Goal: Check status: Check status

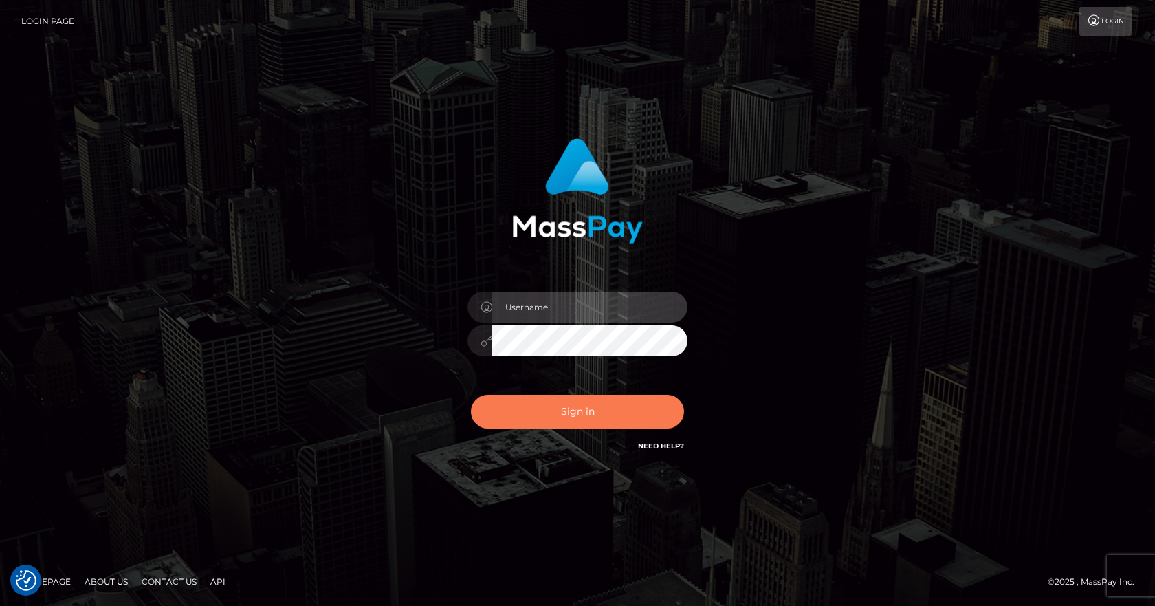
type input "[PERSON_NAME]"
click at [547, 404] on button "Sign in" at bounding box center [577, 412] width 213 height 34
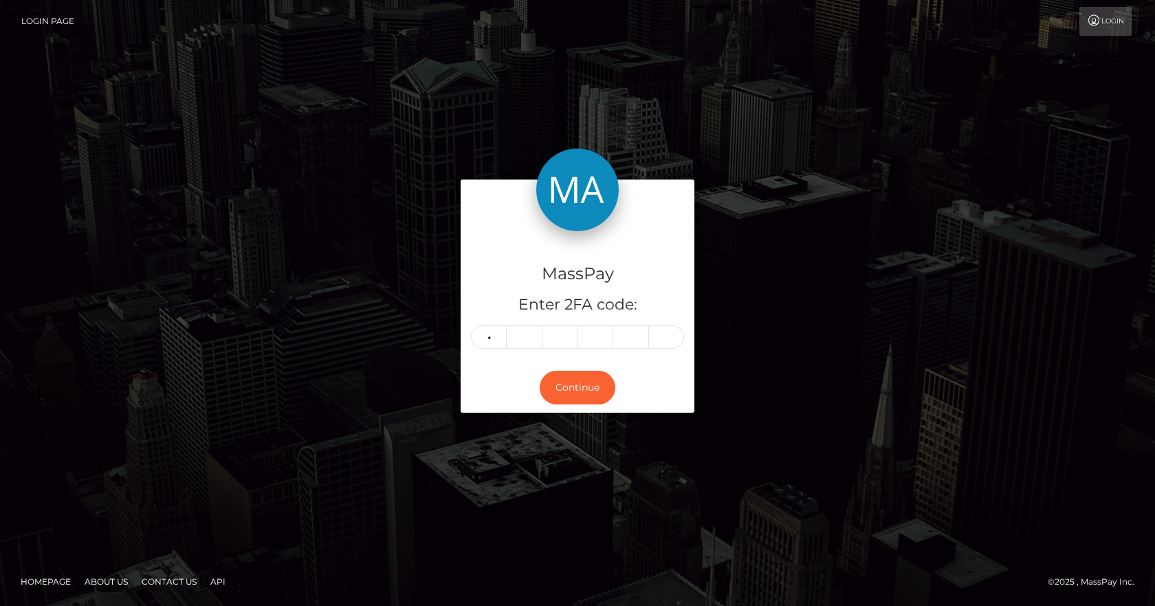
type input "2"
type input "9"
type input "5"
type input "2"
type input "1"
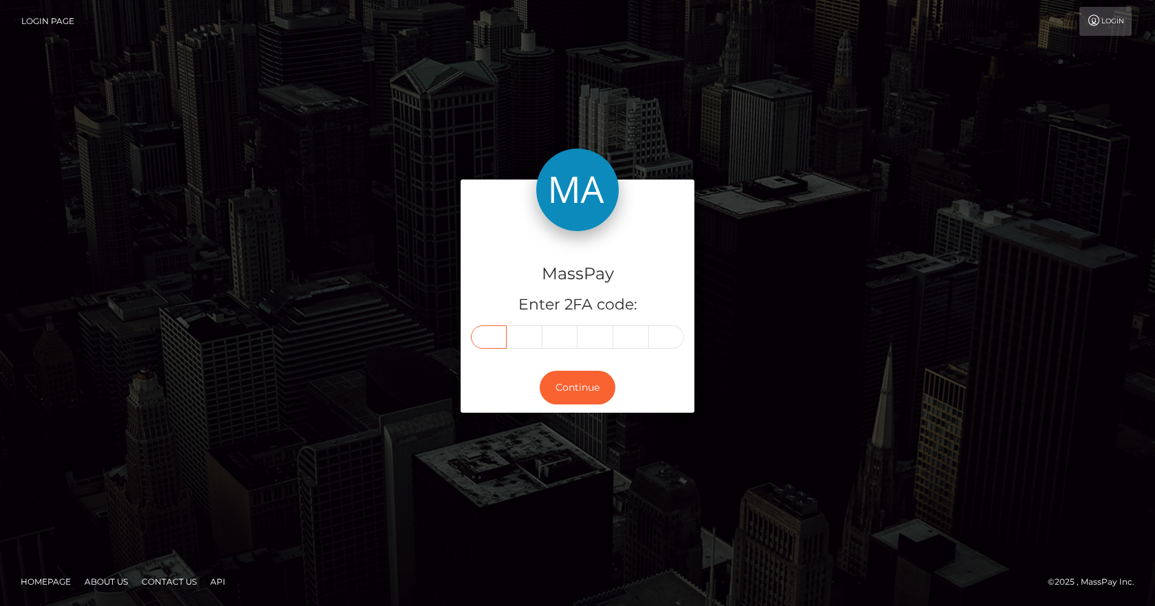
click at [474, 340] on input "text" at bounding box center [489, 336] width 36 height 23
type input "3"
type input "9"
type input "8"
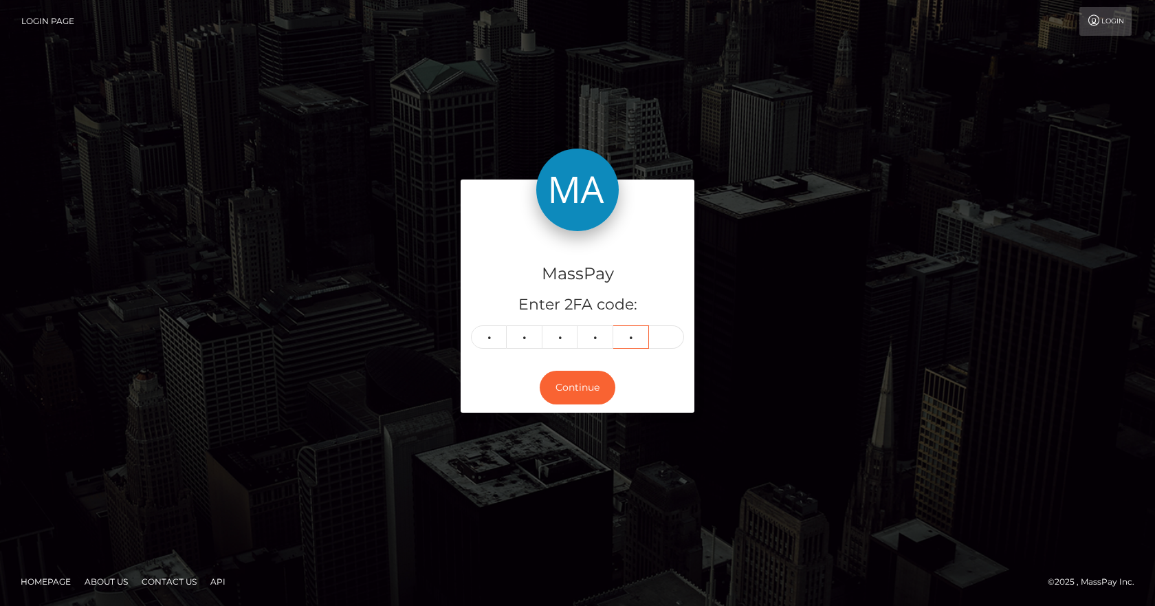
type input "7"
type input "2"
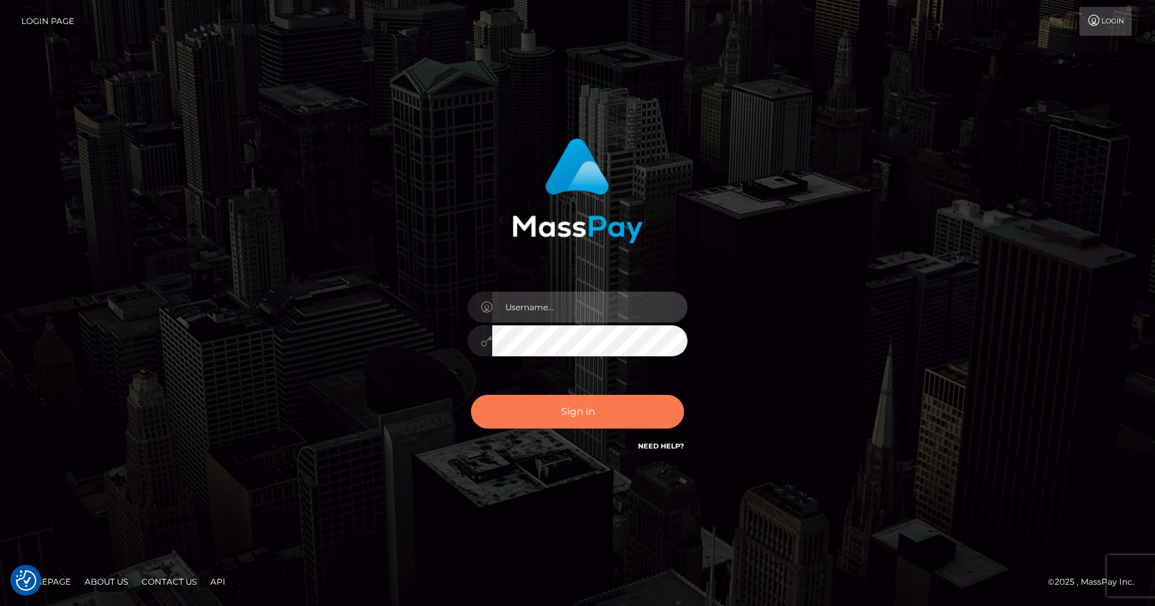
type input "vlad"
click at [558, 410] on button "Sign in" at bounding box center [577, 412] width 213 height 34
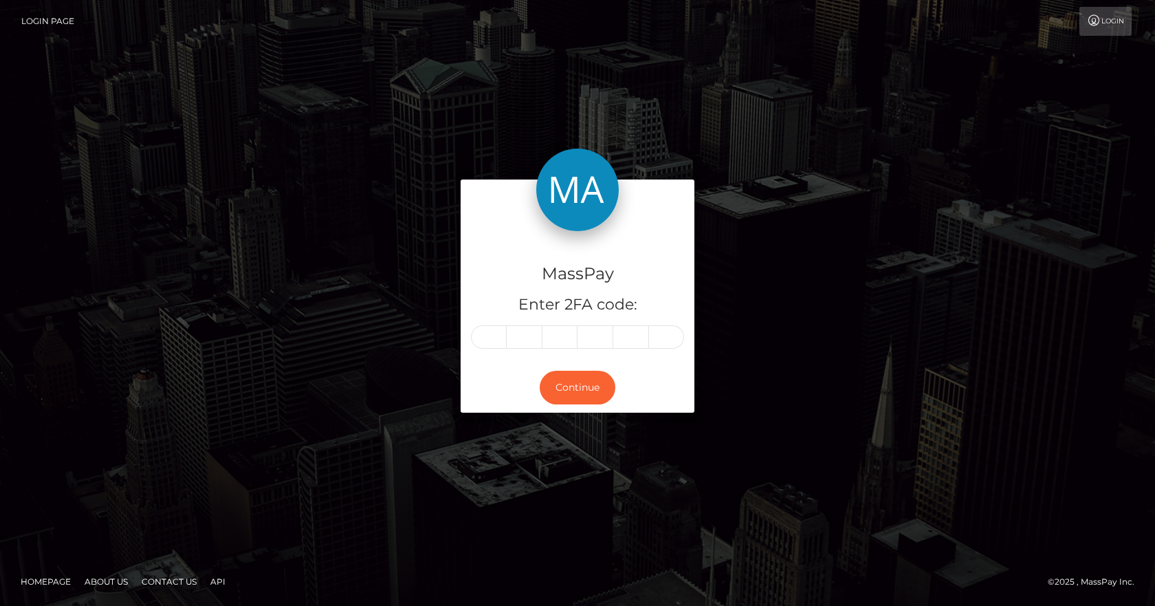
click at [494, 350] on div "MassPay Enter 2FA code:" at bounding box center [578, 297] width 234 height 132
click at [492, 340] on input "text" at bounding box center [489, 336] width 36 height 23
type input "1"
type input "7"
type input "6"
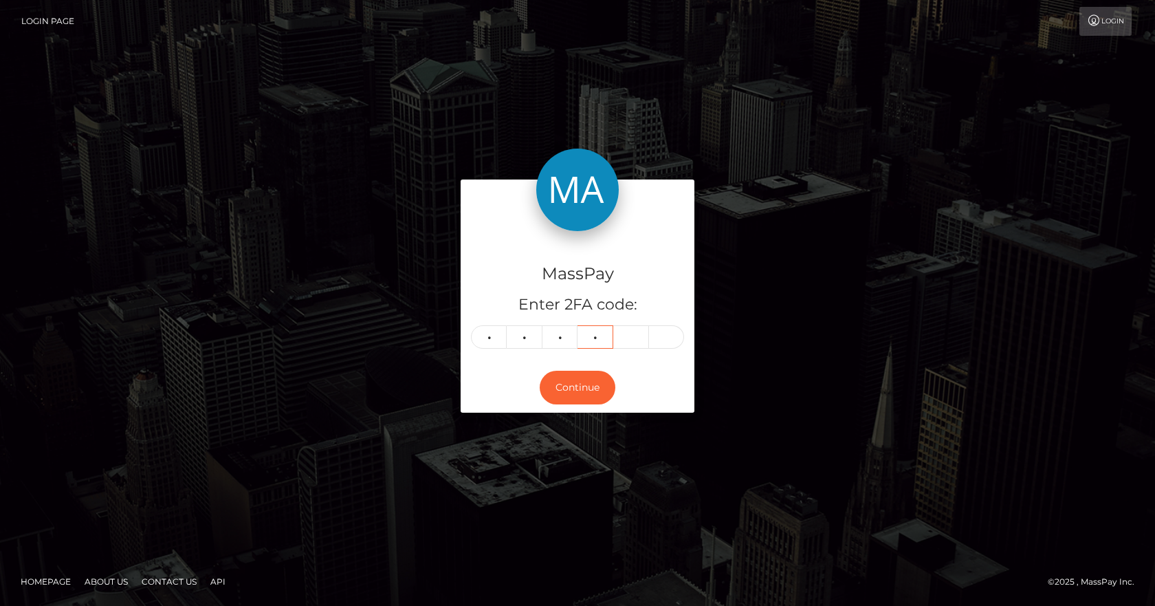
type input "5"
type input "3"
type input "1"
type input "7"
type input "9"
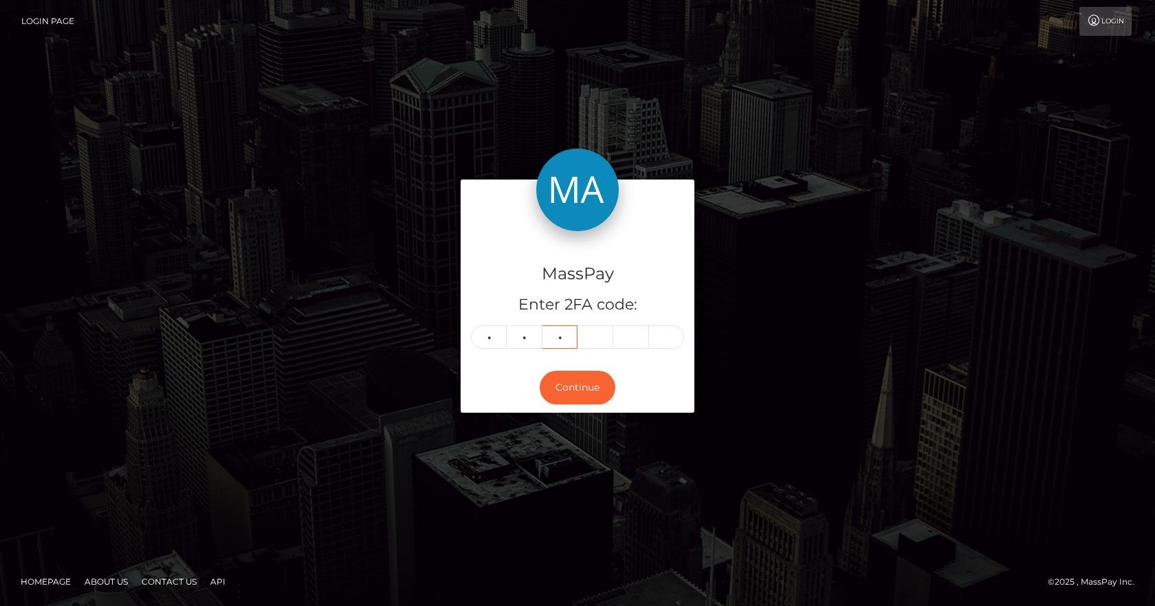
type input "5"
type input "1"
type input "8"
type input "7"
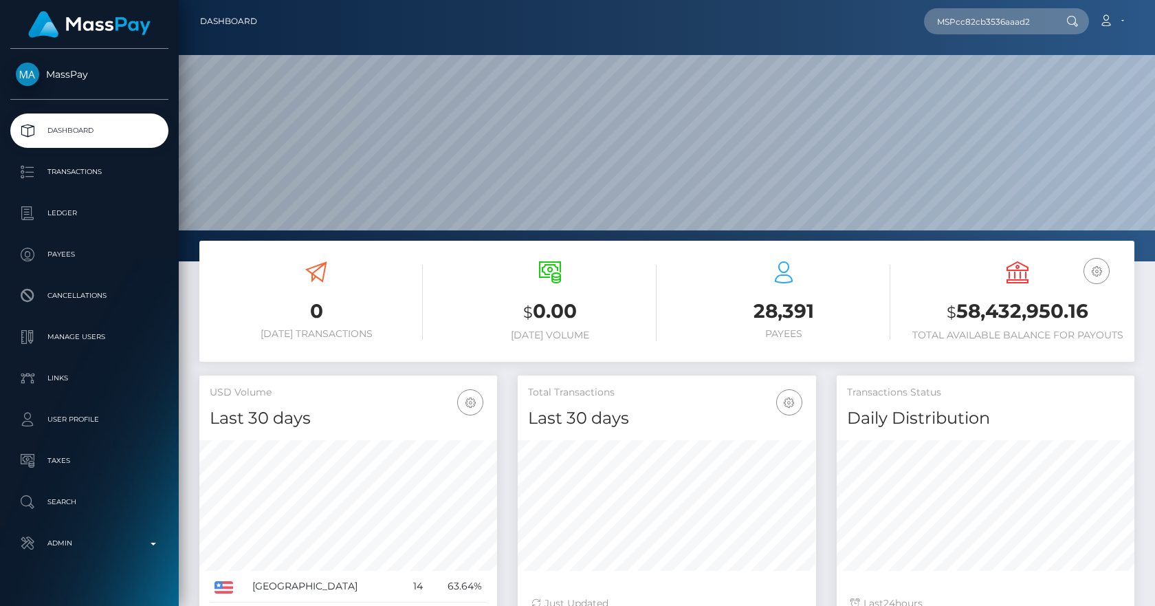
type input "MSPcc82cb3536aaad2"
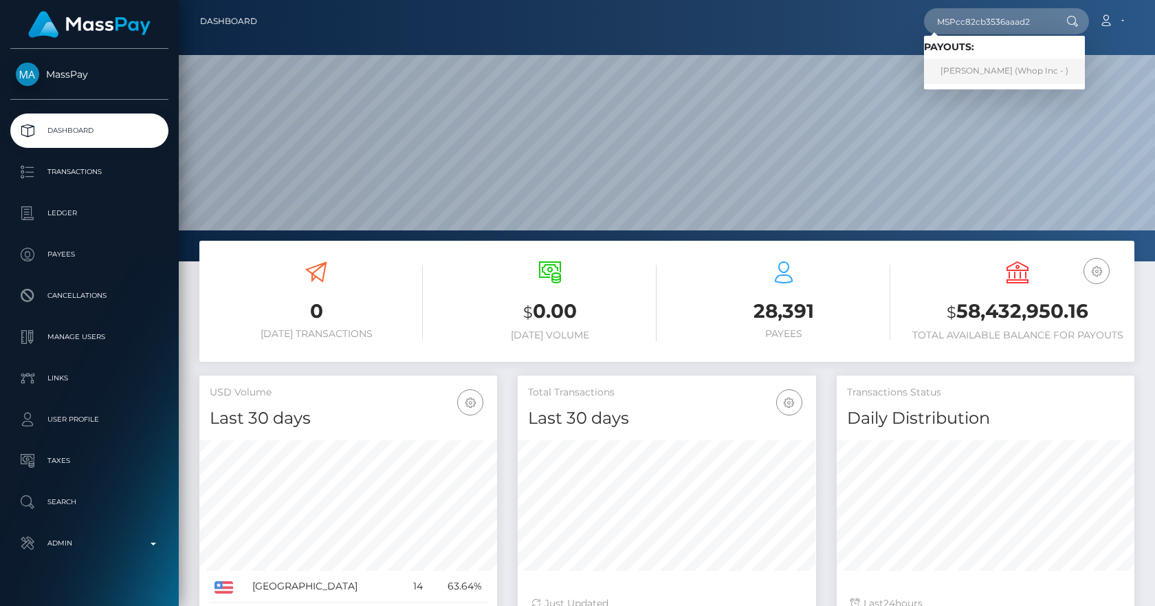
click at [1011, 76] on link "ABDUL WAHAAB MALIK (Whop Inc - )" at bounding box center [1004, 70] width 161 height 25
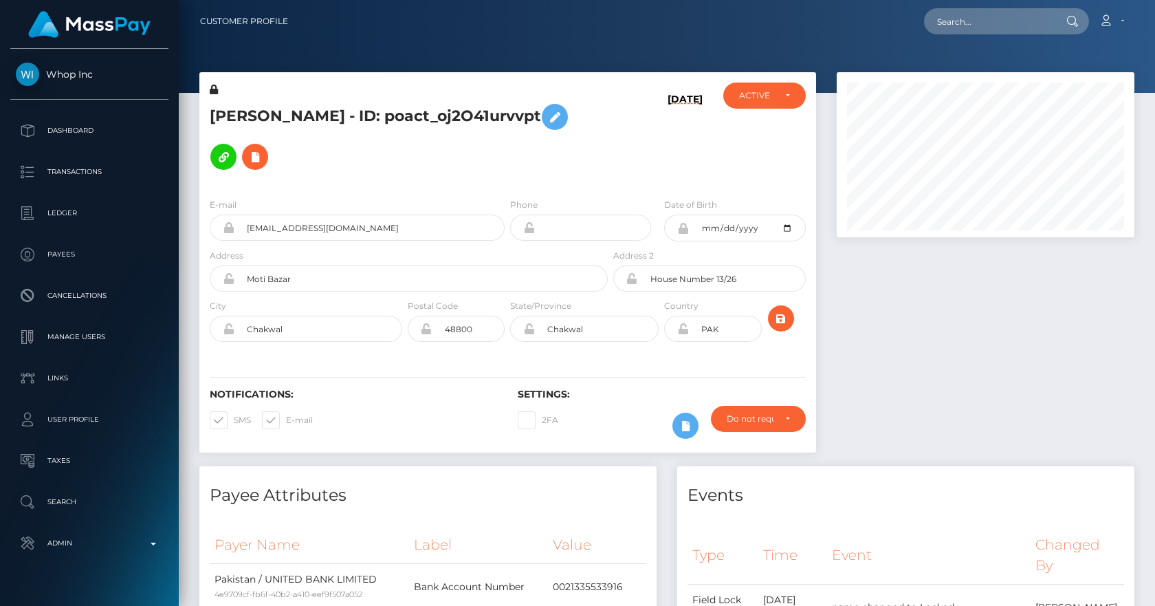
scroll to position [165, 298]
drag, startPoint x: 234, startPoint y: 105, endPoint x: 281, endPoint y: 102, distance: 47.6
click at [281, 102] on h5 "[PERSON_NAME] - ID: poact_oj2O41urvvpt" at bounding box center [405, 137] width 391 height 80
click at [702, 321] on input "PAK" at bounding box center [725, 329] width 72 height 26
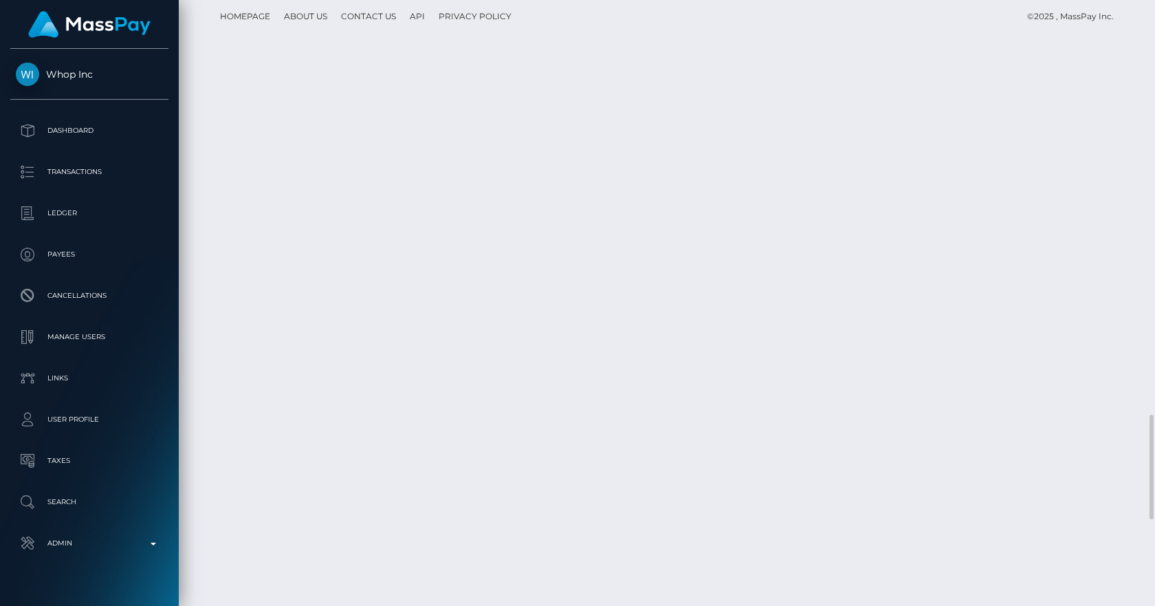
scroll to position [2902, 0]
drag, startPoint x: 844, startPoint y: 467, endPoint x: 857, endPoint y: 465, distance: 12.5
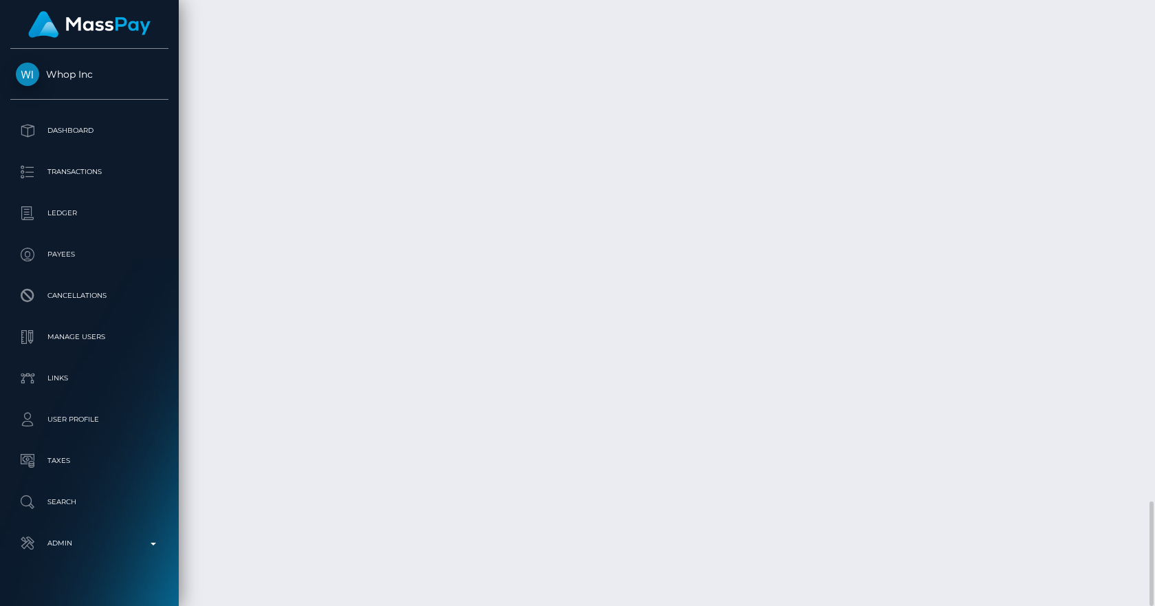
drag, startPoint x: 669, startPoint y: 401, endPoint x: 736, endPoint y: 401, distance: 67.4
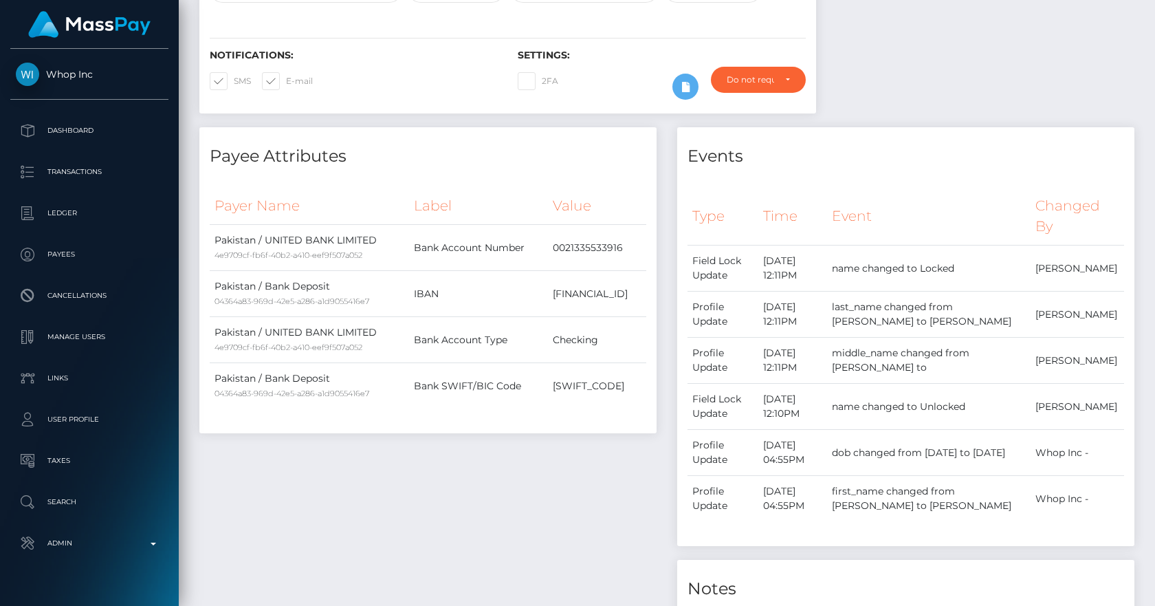
scroll to position [0, 0]
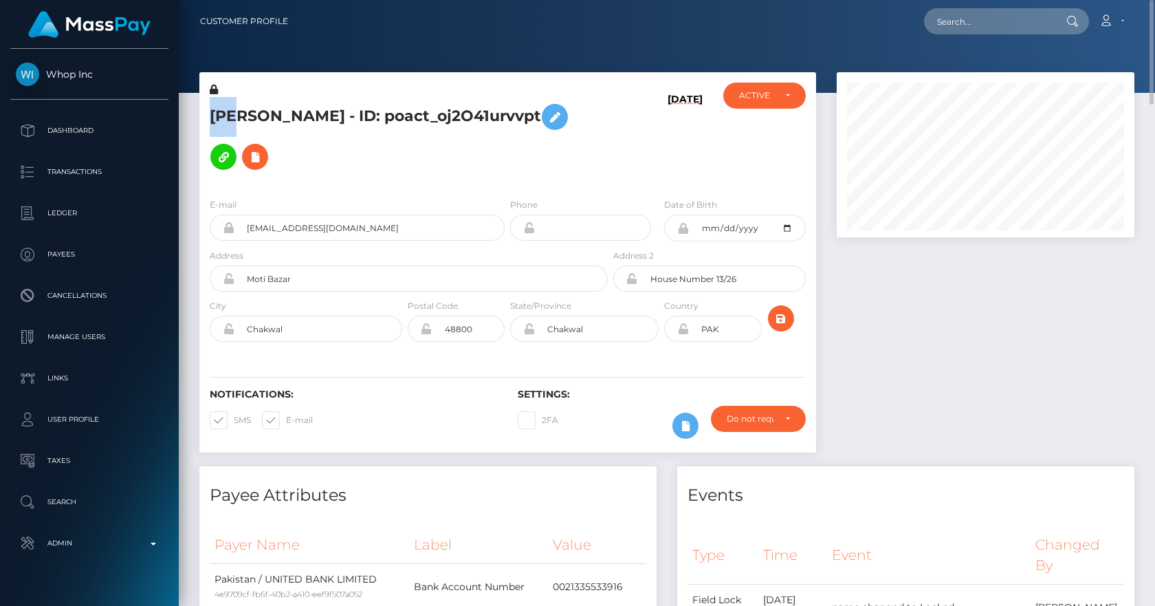
drag, startPoint x: 246, startPoint y: 107, endPoint x: 404, endPoint y: 96, distance: 158.5
click at [404, 96] on div "[PERSON_NAME] - ID: poact_oj2O41urvvpt" at bounding box center [404, 135] width 411 height 105
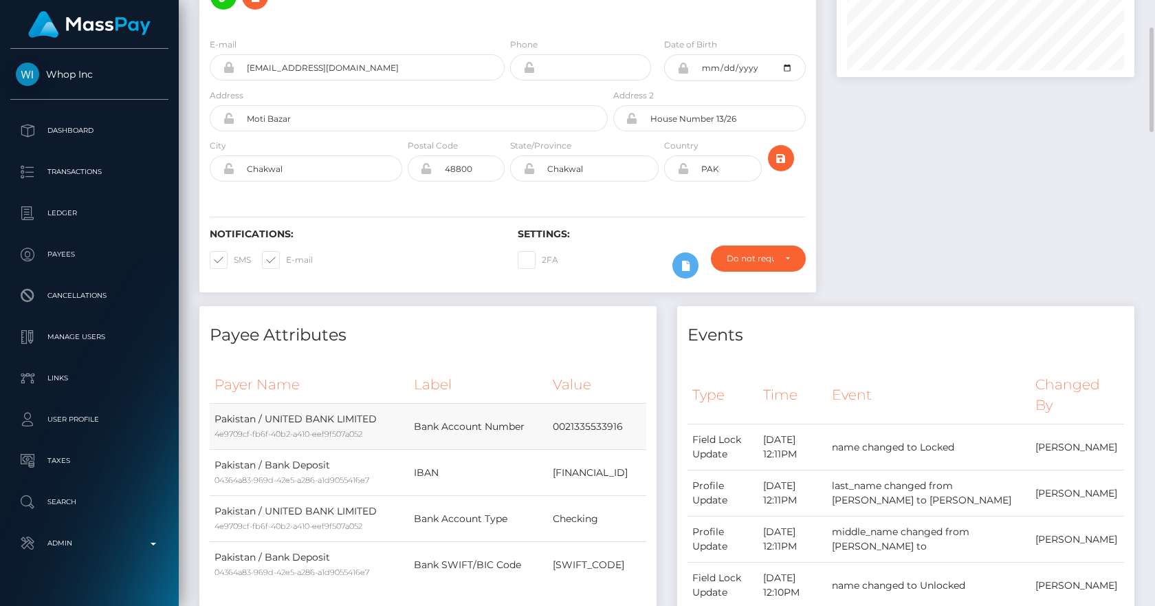
scroll to position [320, 0]
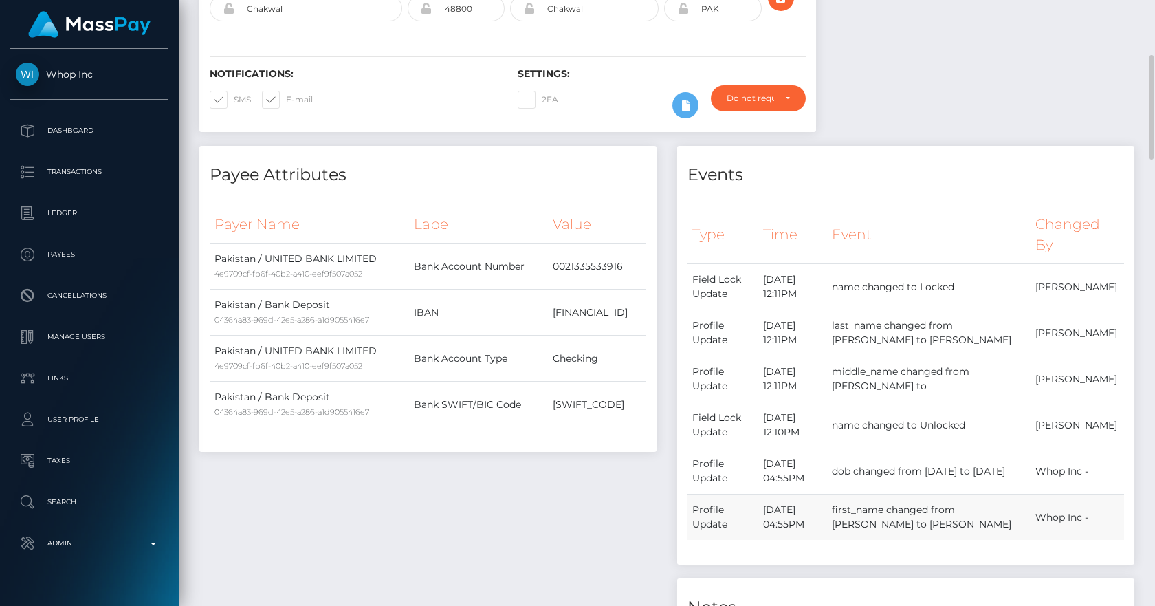
drag, startPoint x: 987, startPoint y: 487, endPoint x: 1002, endPoint y: 483, distance: 15.5
click at [1002, 494] on td "first_name changed from [PERSON_NAME] to [PERSON_NAME]" at bounding box center [929, 517] width 204 height 46
drag, startPoint x: 867, startPoint y: 509, endPoint x: 879, endPoint y: 503, distance: 13.5
click at [879, 503] on td "first_name changed from [PERSON_NAME] to [PERSON_NAME]" at bounding box center [929, 517] width 204 height 46
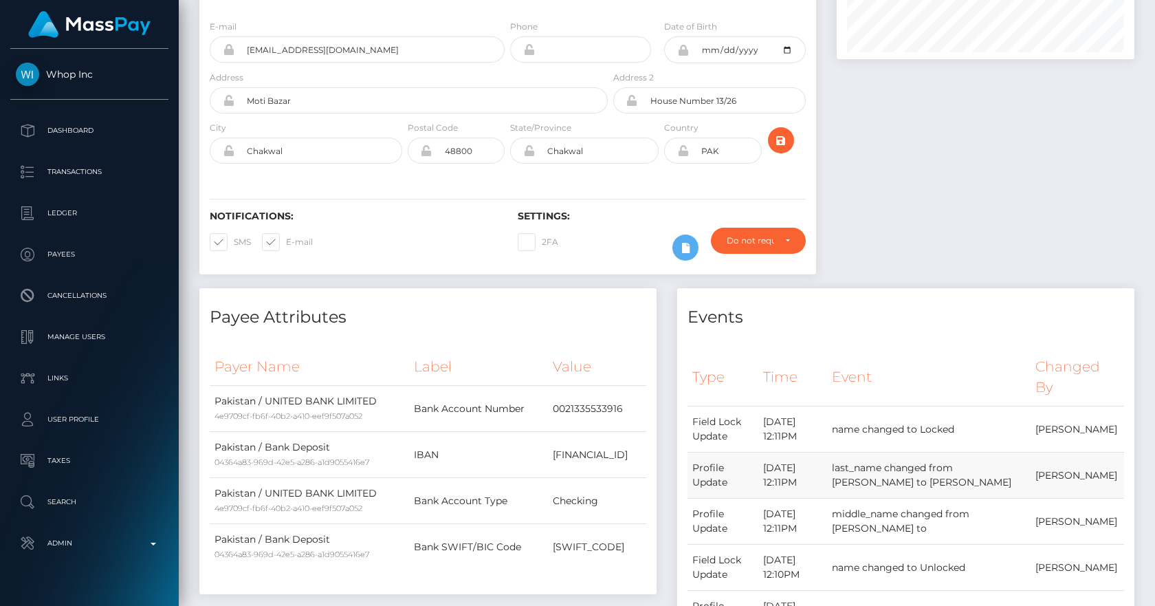
scroll to position [338, 0]
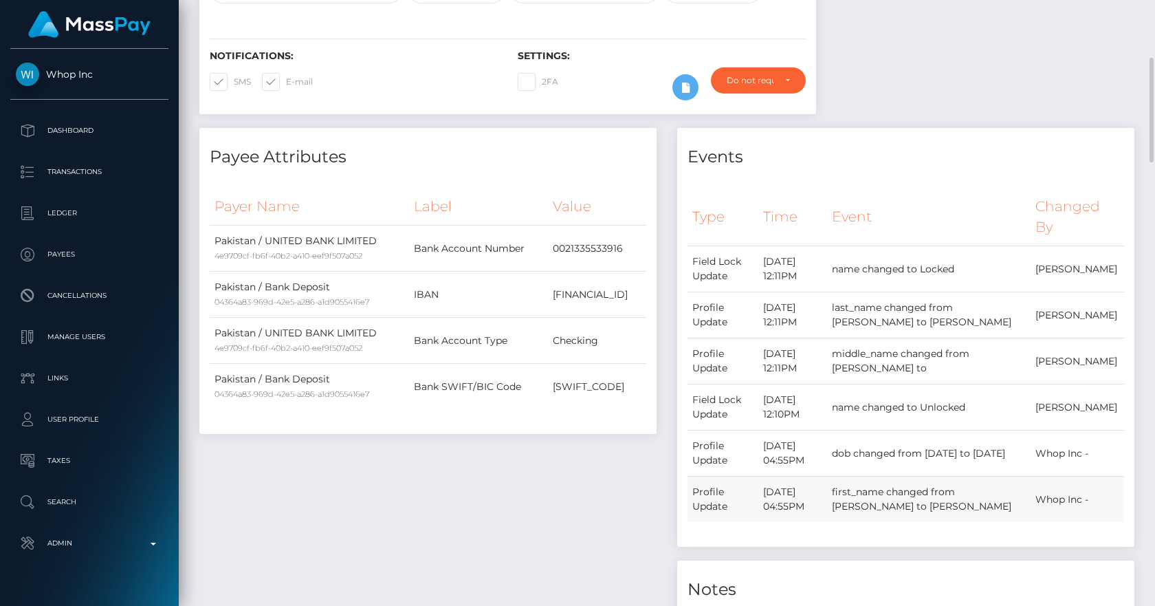
click at [881, 489] on td "first_name changed from [PERSON_NAME] to [PERSON_NAME]" at bounding box center [929, 499] width 204 height 46
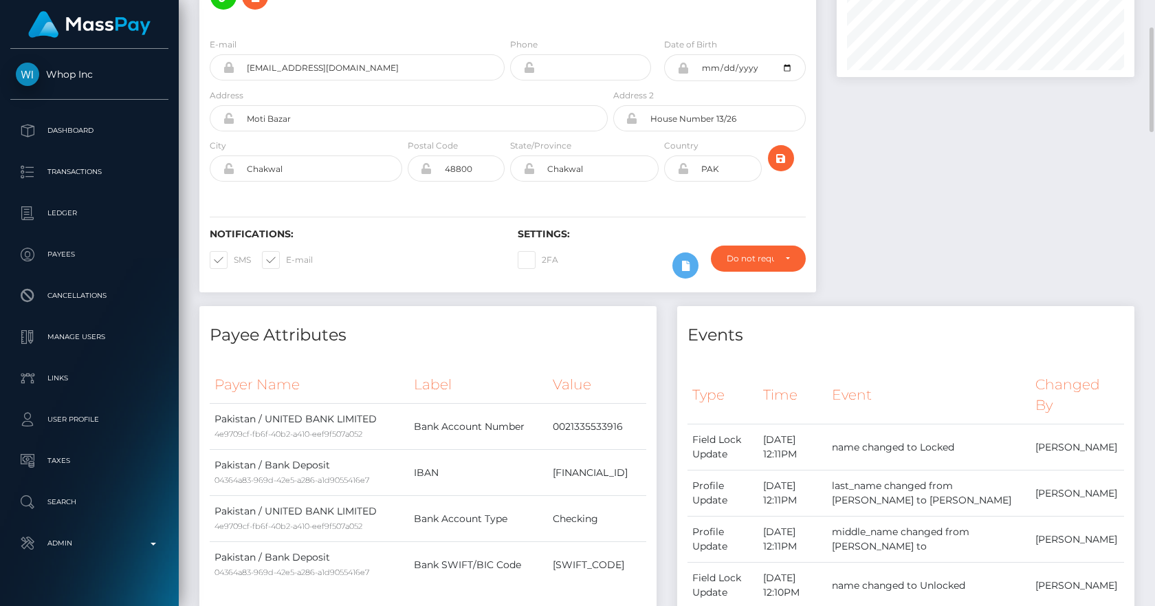
scroll to position [0, 0]
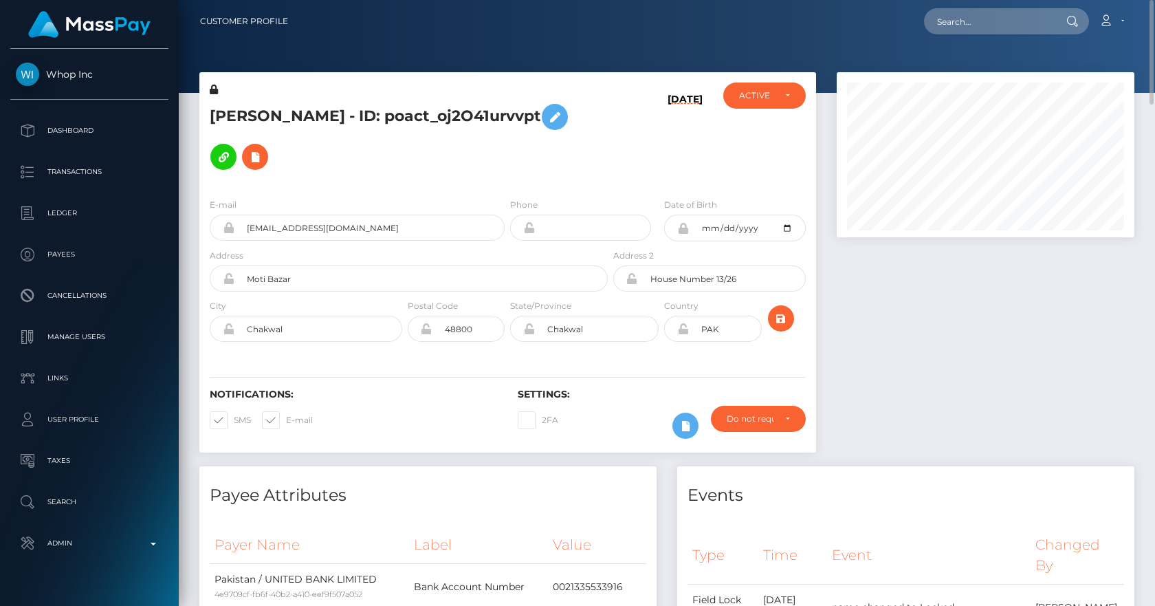
drag, startPoint x: 288, startPoint y: 95, endPoint x: 410, endPoint y: 102, distance: 121.9
click at [424, 97] on div "[PERSON_NAME] - ID: poact_oj2O41urvvpt" at bounding box center [404, 135] width 411 height 105
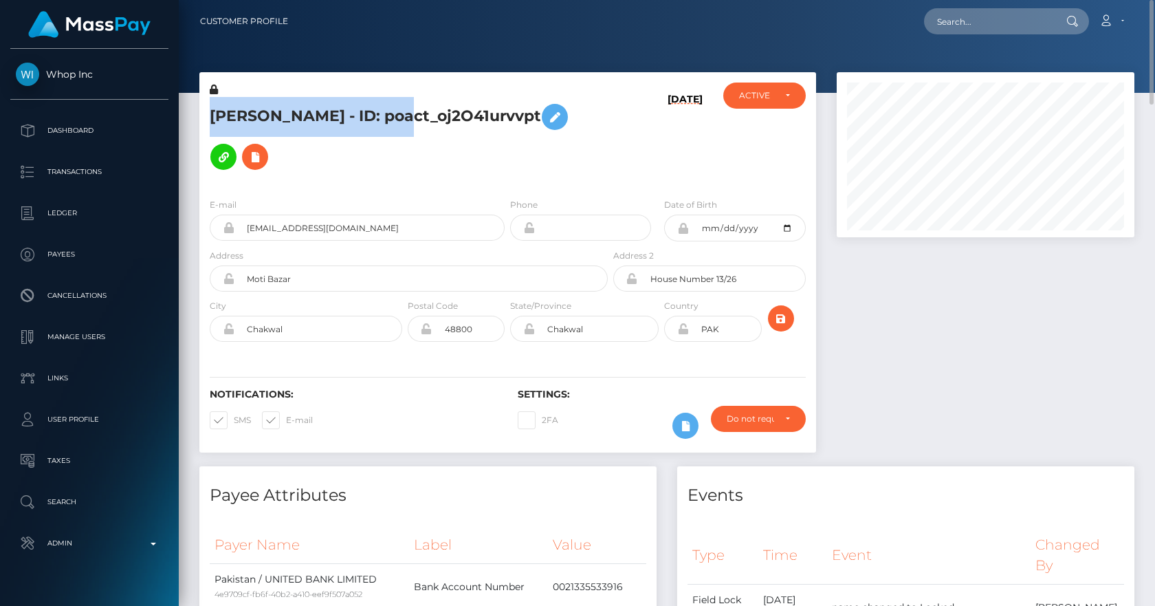
click at [349, 110] on h5 "[PERSON_NAME] - ID: poact_oj2O41urvvpt" at bounding box center [405, 137] width 391 height 80
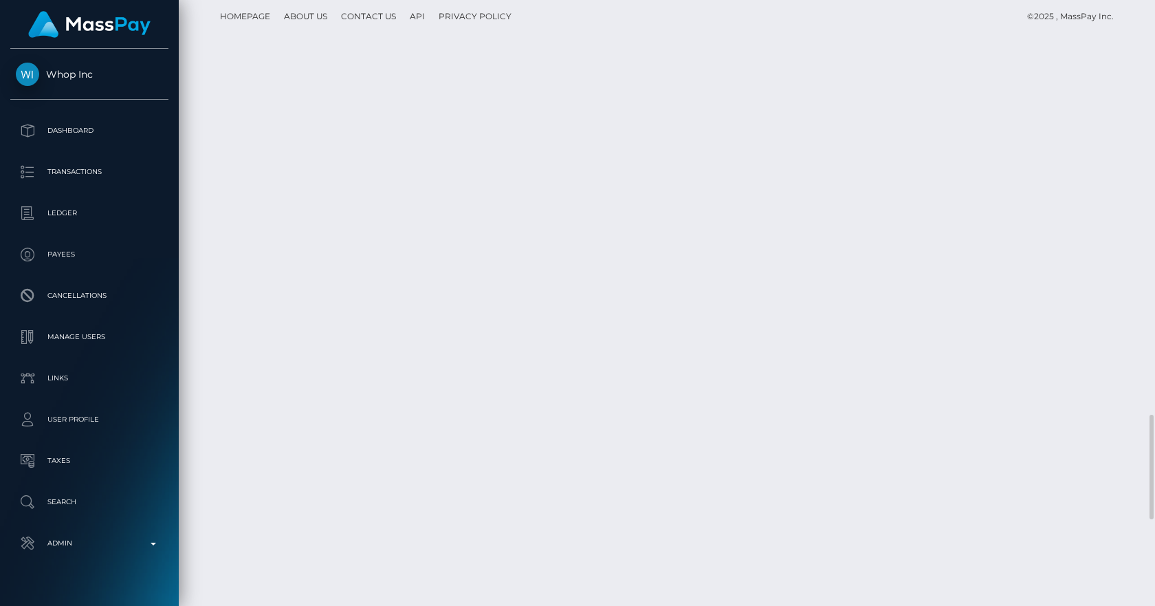
scroll to position [2902, 0]
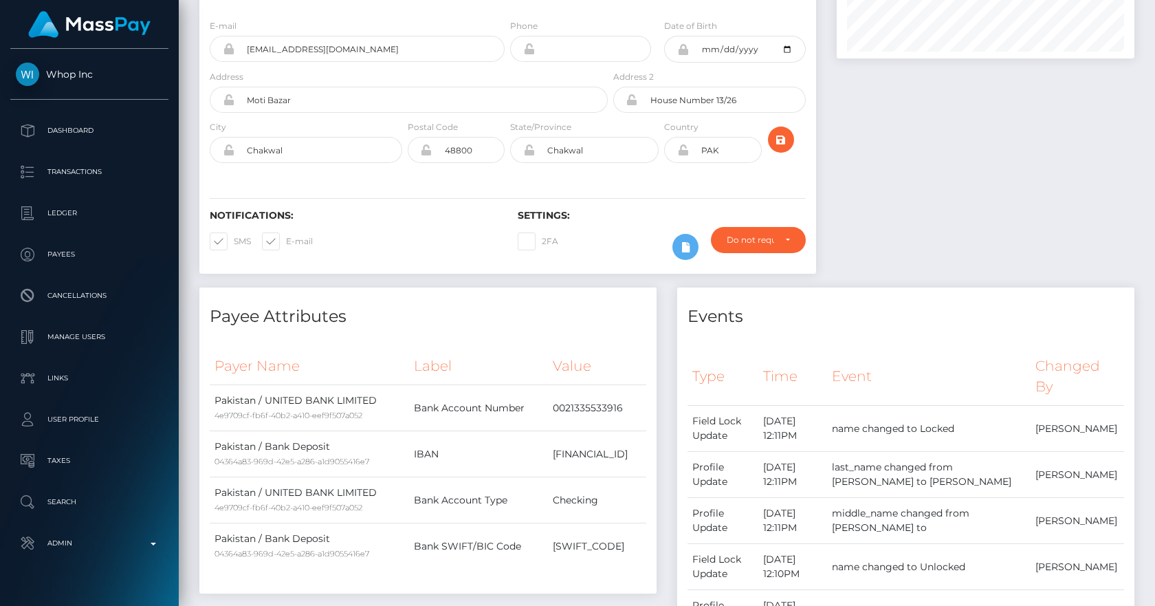
scroll to position [0, 0]
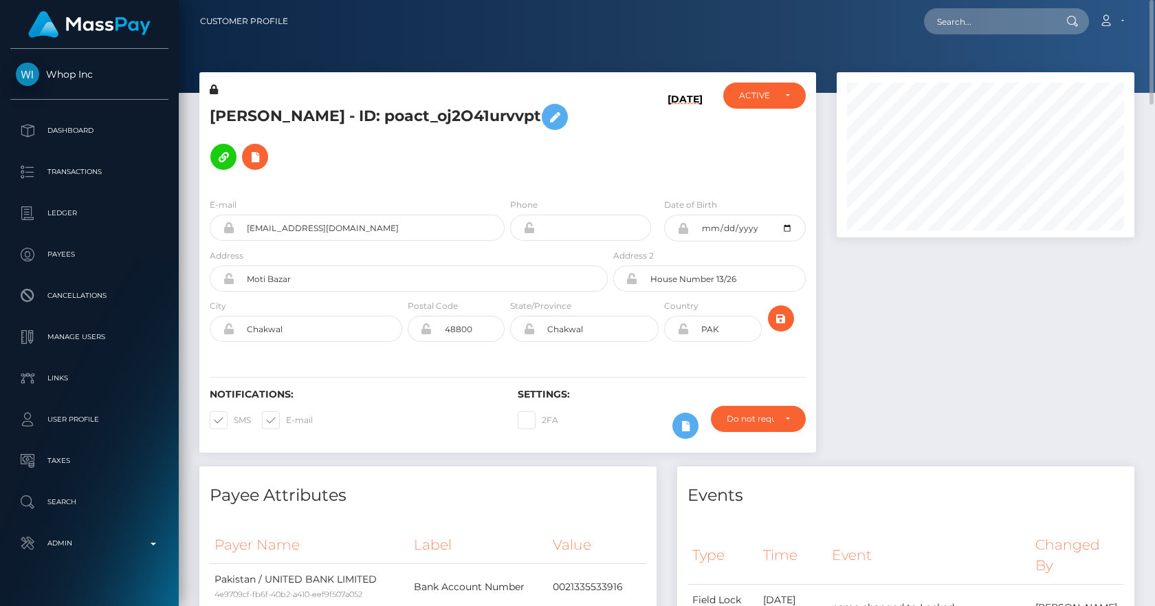
drag, startPoint x: 268, startPoint y: 96, endPoint x: 604, endPoint y: 113, distance: 336.0
click at [604, 113] on div "[PERSON_NAME] - ID: poact_oj2O41urvvpt" at bounding box center [404, 135] width 411 height 105
click at [795, 89] on div "ACTIVE" at bounding box center [764, 96] width 82 height 26
click at [786, 78] on div at bounding box center [786, 78] width 0 height 0
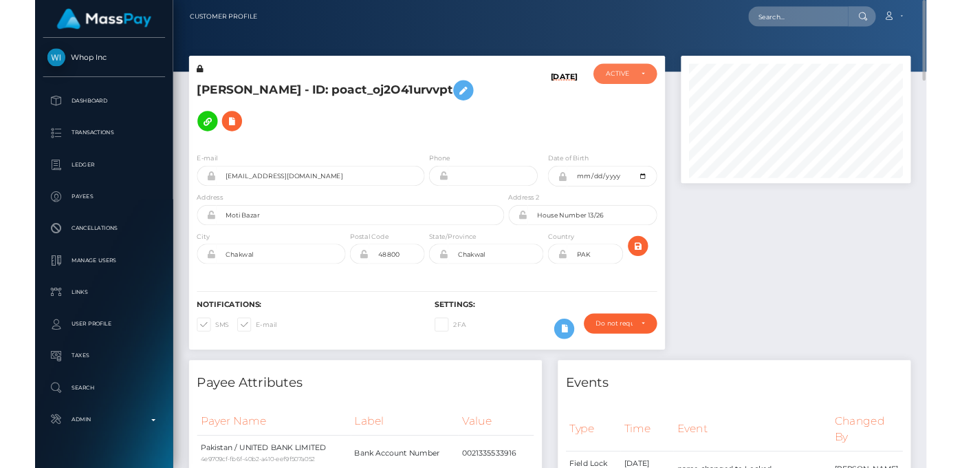
scroll to position [165, 298]
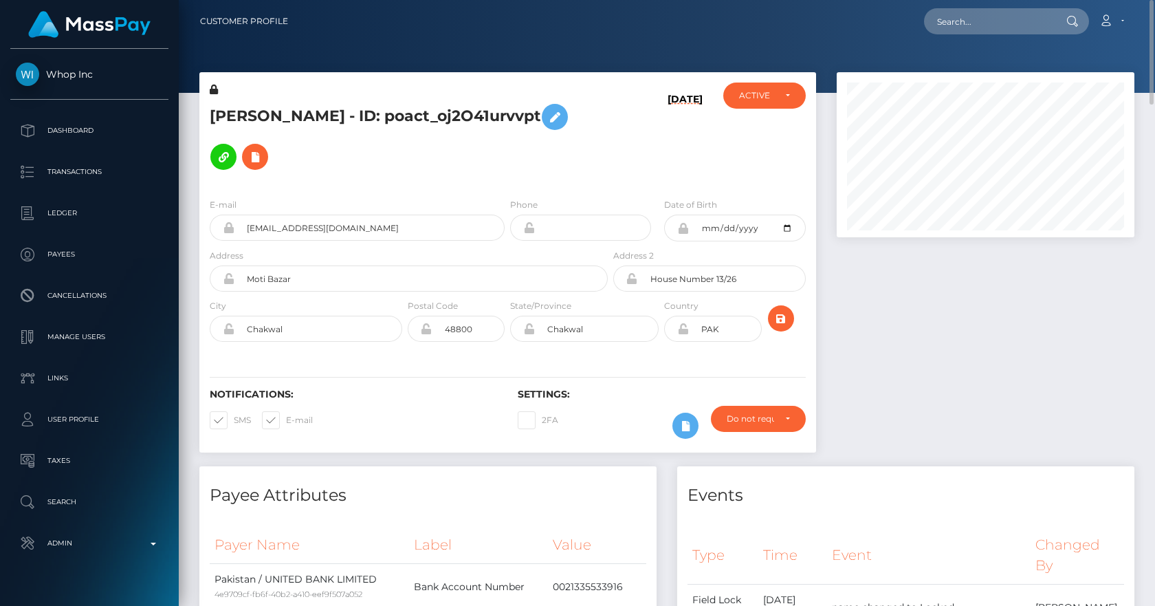
click at [613, 133] on div "[DATE]" at bounding box center [662, 135] width 102 height 105
click at [620, 134] on div "[DATE]" at bounding box center [662, 135] width 102 height 105
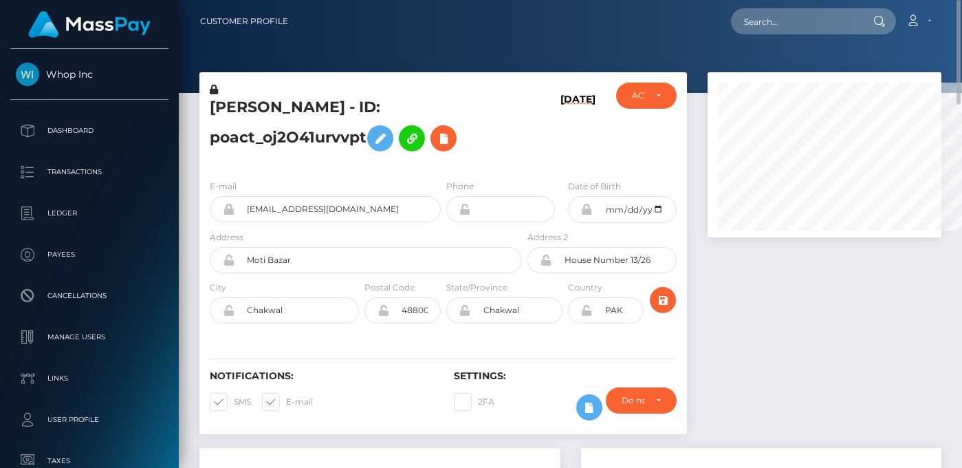
scroll to position [687412, 687343]
